Goal: Task Accomplishment & Management: Manage account settings

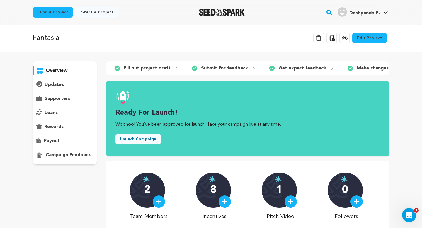
click at [361, 67] on p "Make changes" at bounding box center [373, 68] width 32 height 7
click at [371, 38] on link "Edit Project" at bounding box center [369, 38] width 35 height 11
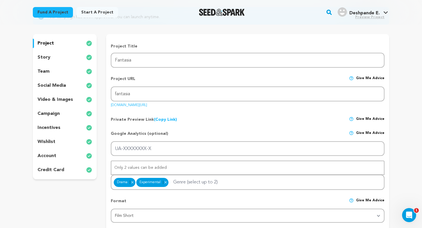
scroll to position [54, 0]
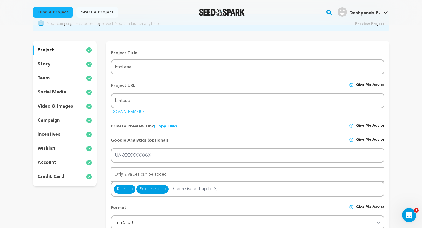
click at [58, 77] on div "team" at bounding box center [65, 78] width 64 height 9
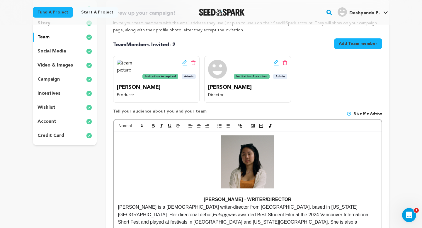
scroll to position [3, 0]
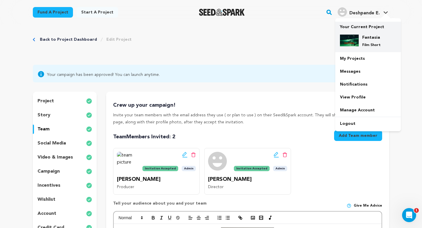
click at [364, 41] on div "Fantasia Film Short" at bounding box center [373, 41] width 28 height 13
